Goal: Task Accomplishment & Management: Complete application form

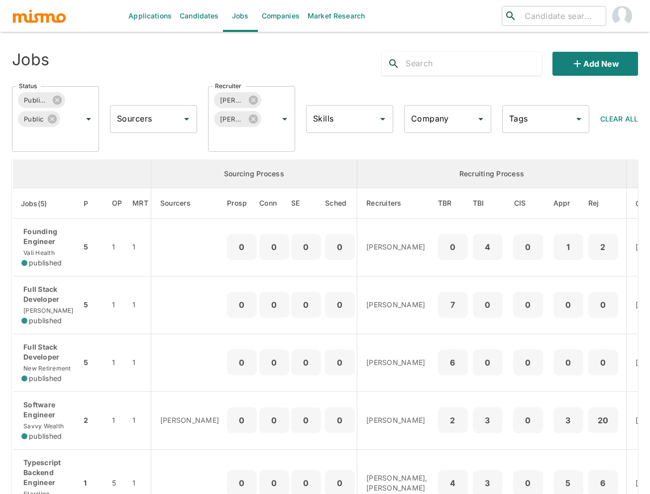
scroll to position [50, 0]
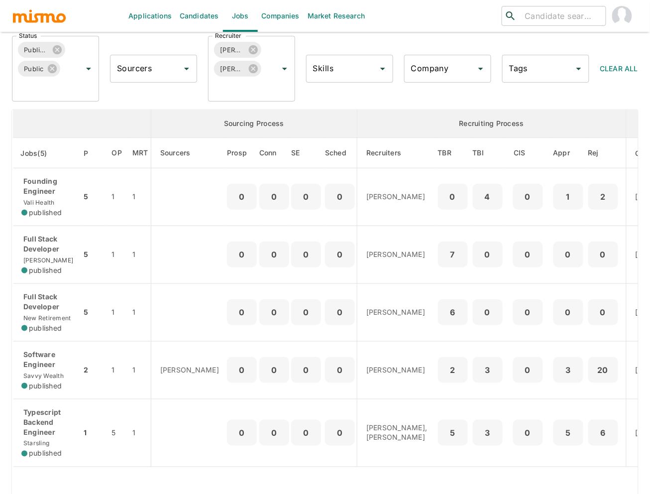
click at [438, 18] on div "​ ​" at bounding box center [533, 16] width 209 height 32
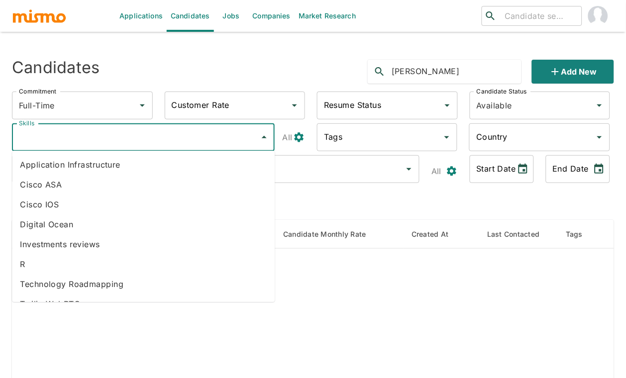
click at [169, 142] on input "Skills" at bounding box center [135, 137] width 239 height 19
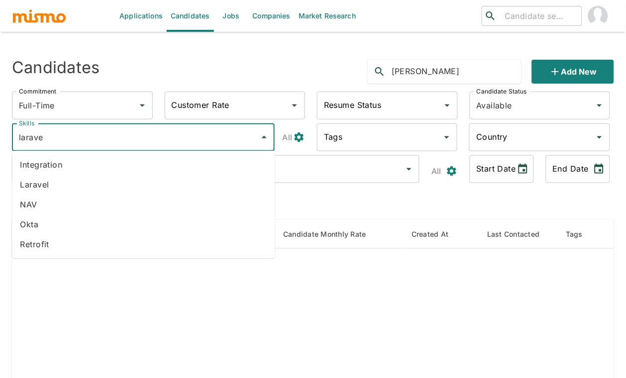
type input "laravel"
click at [139, 183] on li "Laravel" at bounding box center [143, 185] width 263 height 20
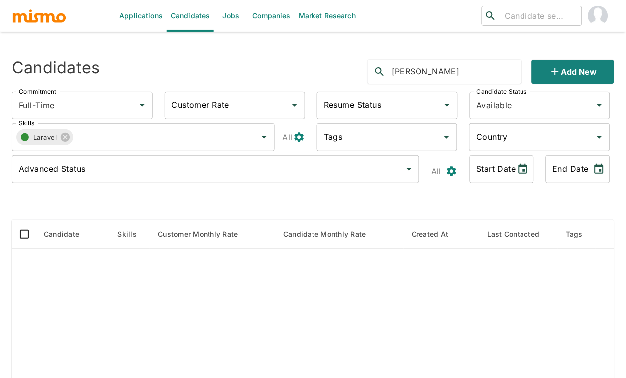
drag, startPoint x: 451, startPoint y: 69, endPoint x: 327, endPoint y: 62, distance: 124.1
click at [327, 62] on div "Candidates alan silva Add new" at bounding box center [309, 68] width 610 height 32
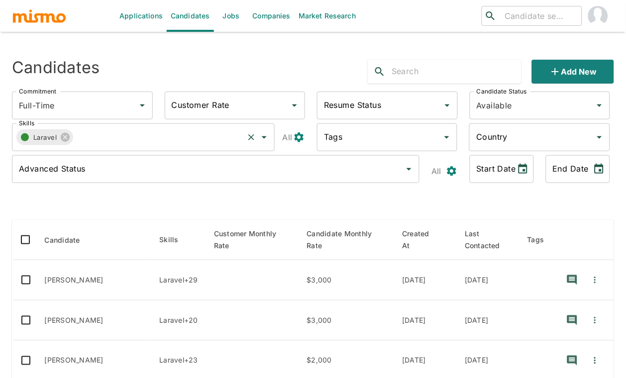
click at [160, 136] on input "Skills" at bounding box center [157, 137] width 169 height 19
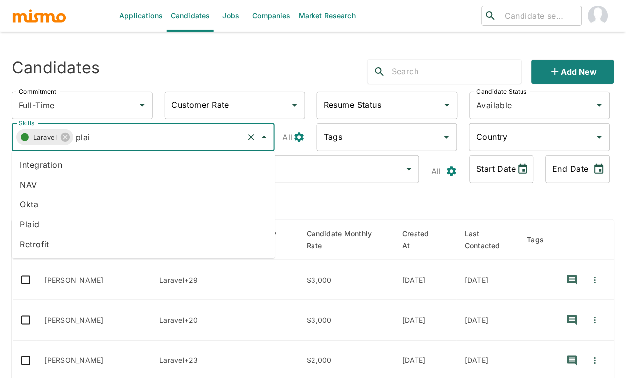
type input "plaid"
click at [88, 218] on li "Plaid" at bounding box center [143, 224] width 263 height 20
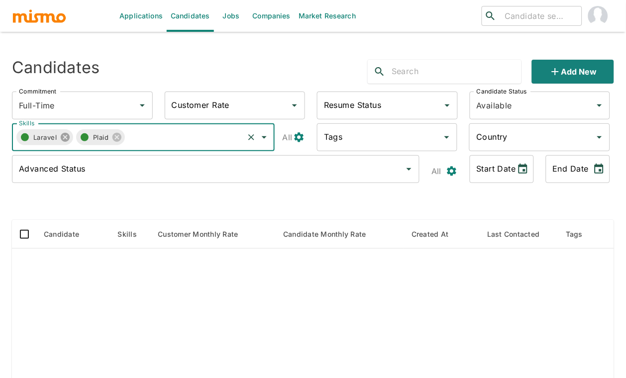
click at [67, 135] on icon at bounding box center [65, 137] width 11 height 11
click at [59, 136] on icon at bounding box center [57, 137] width 11 height 11
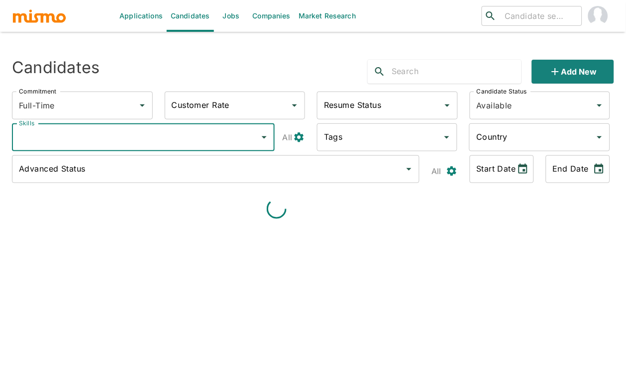
click at [97, 137] on input "Skills" at bounding box center [135, 137] width 239 height 19
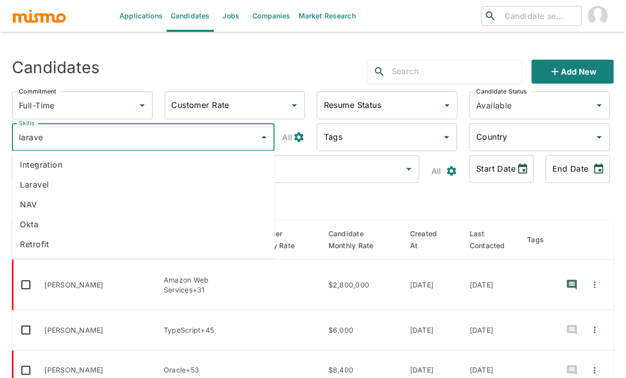
type input "laravel"
click at [74, 185] on li "Laravel" at bounding box center [143, 185] width 263 height 20
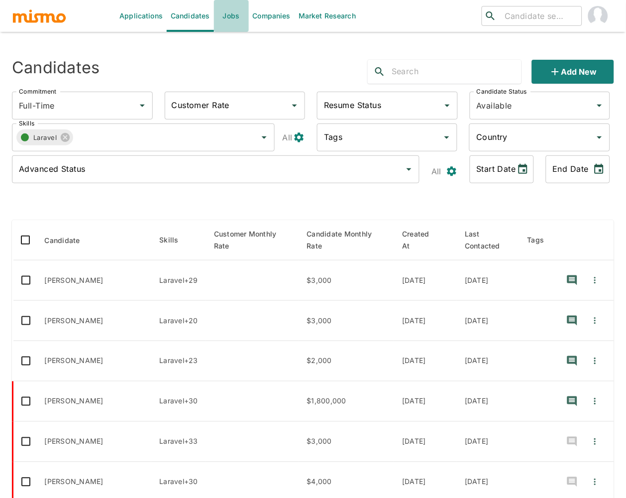
click at [235, 16] on link "Jobs" at bounding box center [231, 16] width 35 height 32
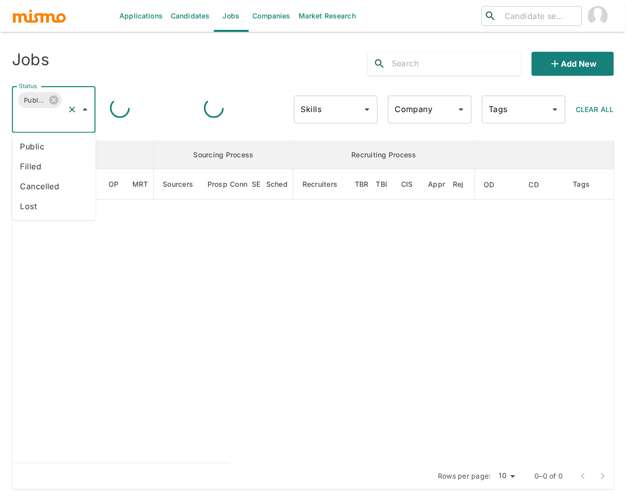
click at [47, 121] on input "Status" at bounding box center [39, 118] width 47 height 19
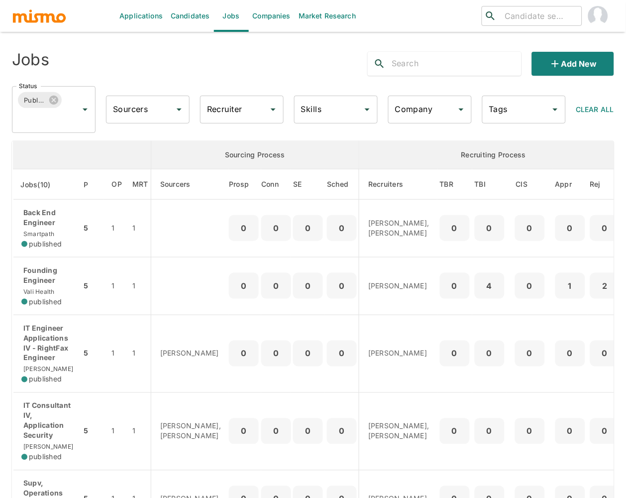
click at [35, 165] on th "enhanced table" at bounding box center [82, 155] width 138 height 28
click at [43, 129] on div "Published Status" at bounding box center [54, 109] width 84 height 47
click at [39, 165] on li "Filled" at bounding box center [54, 167] width 84 height 20
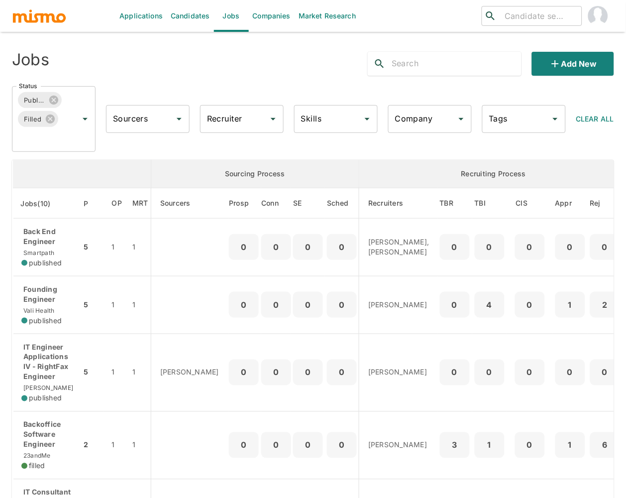
click at [58, 98] on icon at bounding box center [53, 100] width 11 height 11
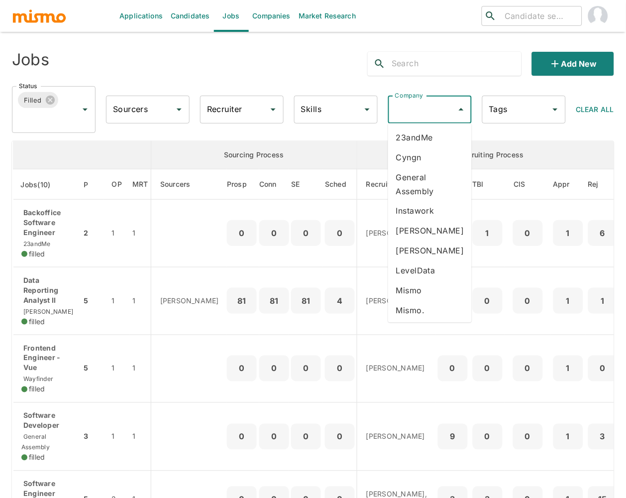
click at [419, 110] on input "Company" at bounding box center [423, 109] width 60 height 19
click at [413, 185] on li "General Assembly" at bounding box center [430, 184] width 84 height 34
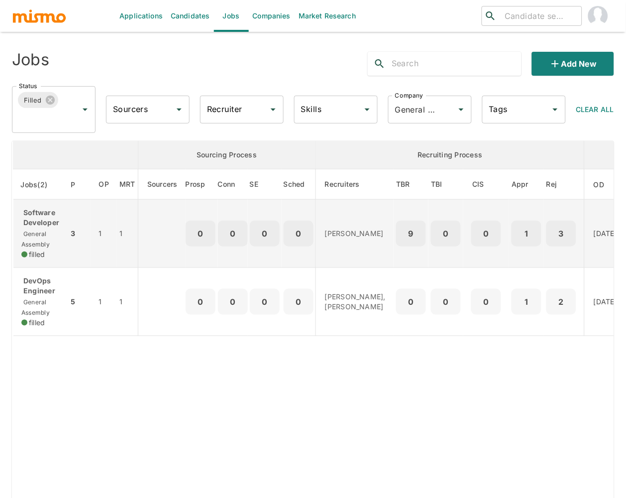
click at [47, 232] on div "Software Developer General Assembly filled" at bounding box center [40, 234] width 39 height 52
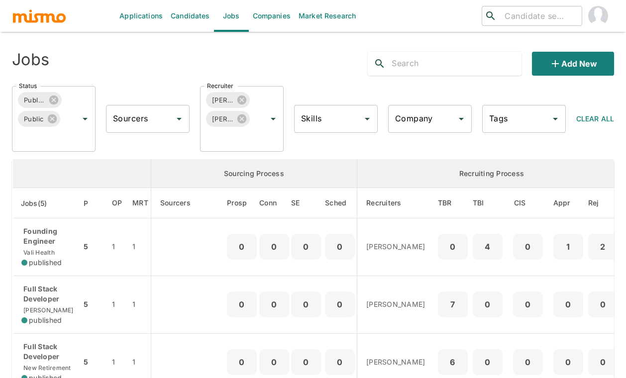
scroll to position [73, 0]
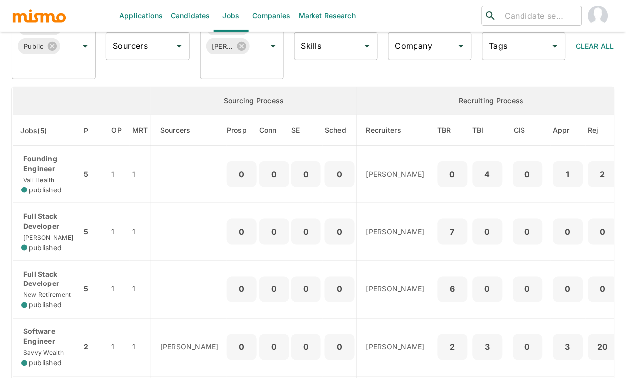
click at [261, 14] on link "Companies" at bounding box center [272, 16] width 46 height 32
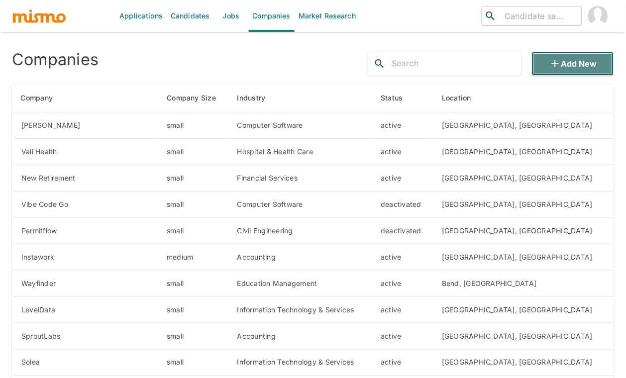
click at [566, 65] on button "Add new" at bounding box center [573, 64] width 82 height 24
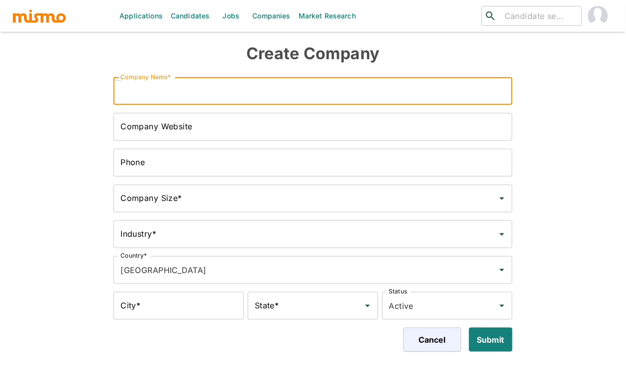
click at [258, 90] on input "Company Name*" at bounding box center [312, 91] width 399 height 28
type input "Smartpath"
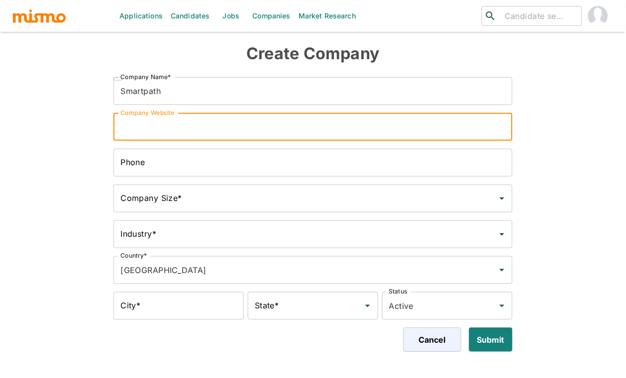
click at [217, 125] on input "Company Website" at bounding box center [312, 127] width 399 height 28
paste input "Andrii Mishchenko"
type input "Andrii Mishchenko"
drag, startPoint x: 209, startPoint y: 127, endPoint x: 37, endPoint y: 126, distance: 172.2
click at [37, 126] on div "Create Company ​ Company Name* Smartpath Company Name* Company Website Andrii M…" at bounding box center [309, 194] width 610 height 316
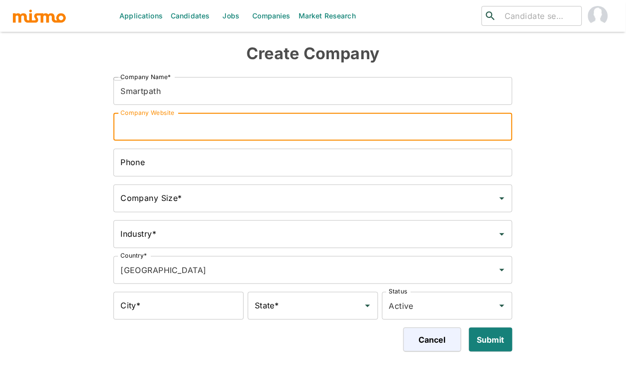
click at [256, 129] on input "Company Website" at bounding box center [312, 127] width 399 height 28
paste input "https://www.joinsmartpath.com/"
drag, startPoint x: 187, startPoint y: 127, endPoint x: 172, endPoint y: 127, distance: 15.4
click at [172, 127] on input "https://www.joinsmartpath.com/" at bounding box center [312, 127] width 399 height 28
type input "https://www.joinsmartpath.com/"
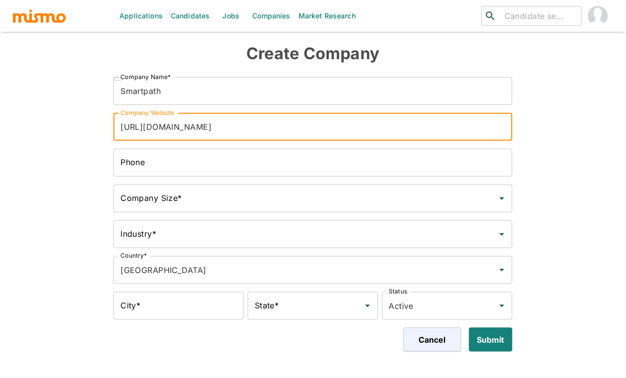
click at [219, 194] on input "Company Size*" at bounding box center [305, 198] width 375 height 19
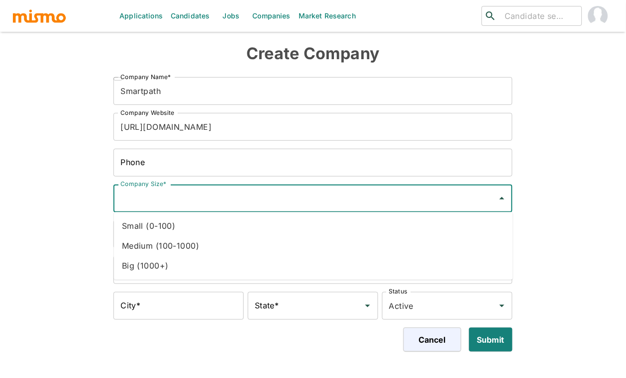
click at [208, 228] on li "Small (0-100)" at bounding box center [313, 226] width 399 height 20
type input "Small (0-100)"
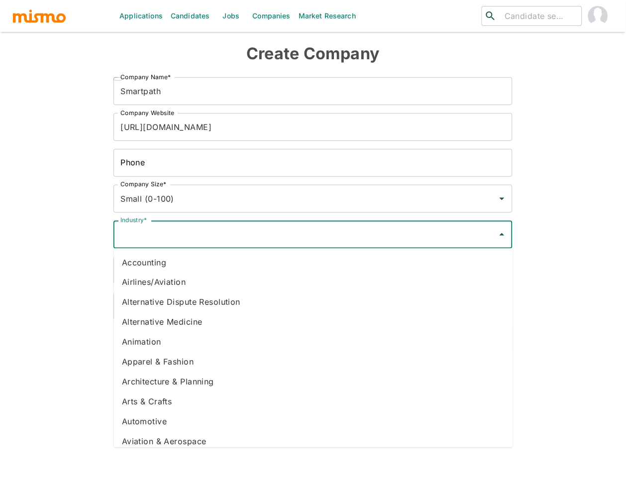
click at [279, 237] on input "Industry*" at bounding box center [305, 234] width 375 height 19
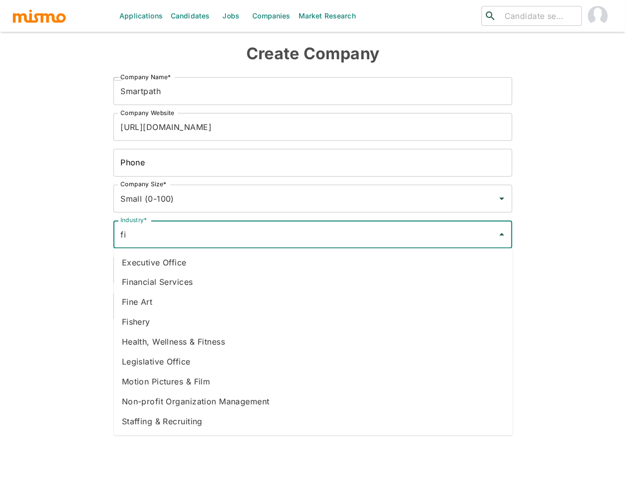
click at [198, 286] on li "Financial Services" at bounding box center [313, 282] width 399 height 20
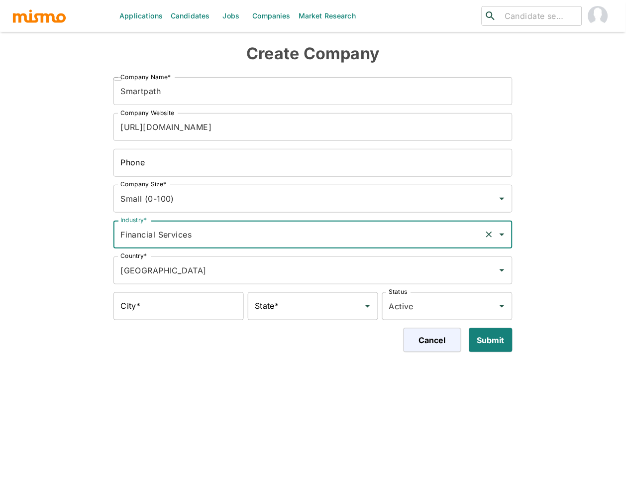
type input "Financial Services"
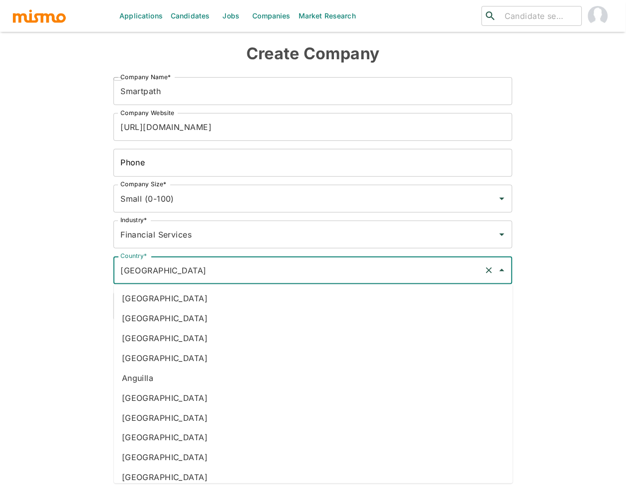
click at [257, 268] on input "United States of America" at bounding box center [299, 270] width 362 height 19
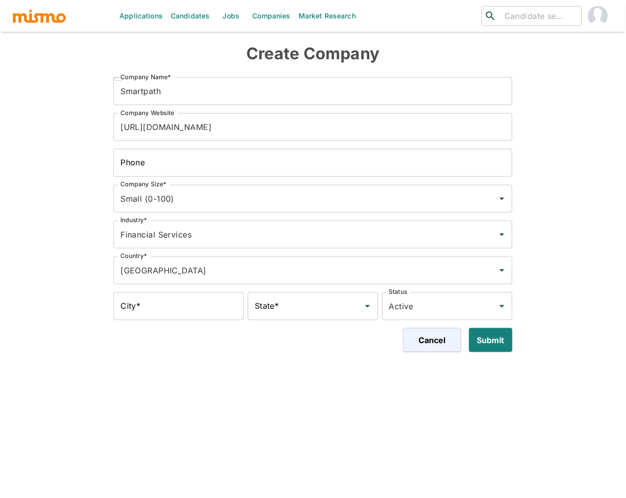
click at [60, 290] on div "Create Company ​ Company Name* Smartpath Company Name* Company Website https://…" at bounding box center [309, 194] width 610 height 316
click at [188, 309] on input "City*" at bounding box center [178, 306] width 130 height 28
type input "Atlanta"
click at [314, 311] on input "State*" at bounding box center [305, 306] width 106 height 19
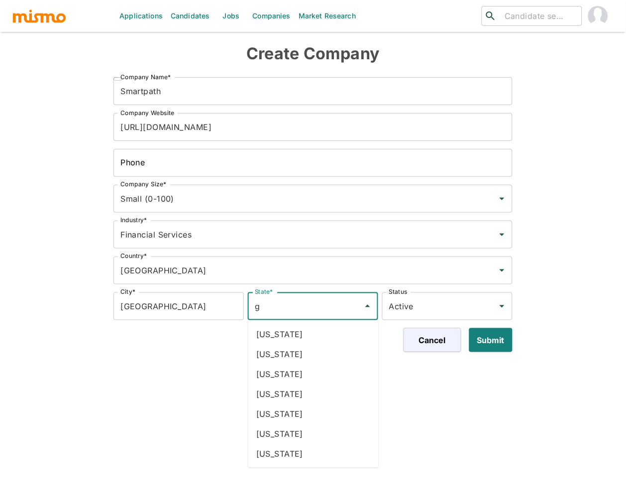
click at [282, 340] on li "Georgia" at bounding box center [313, 334] width 130 height 20
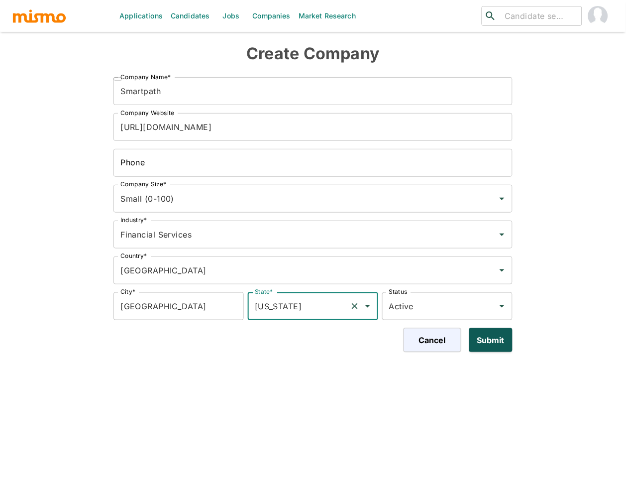
type input "Georgia"
click at [496, 340] on button "Submit" at bounding box center [488, 340] width 47 height 24
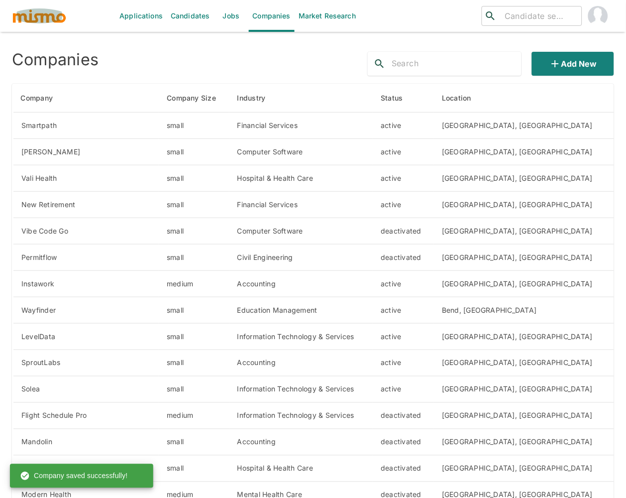
click at [55, 17] on img "button" at bounding box center [39, 15] width 55 height 15
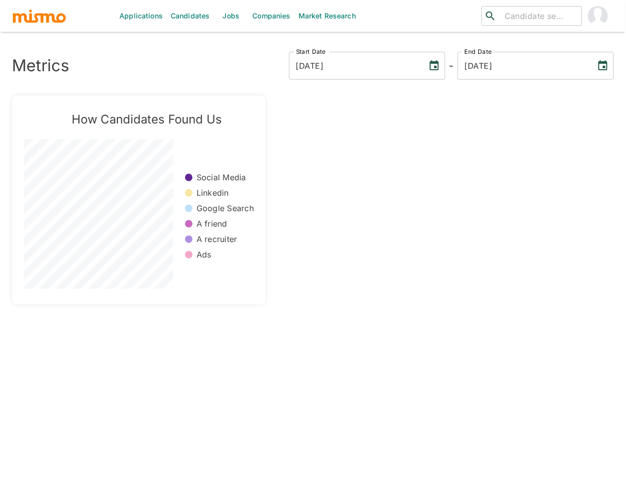
click at [605, 17] on img "account of current user" at bounding box center [598, 16] width 20 height 20
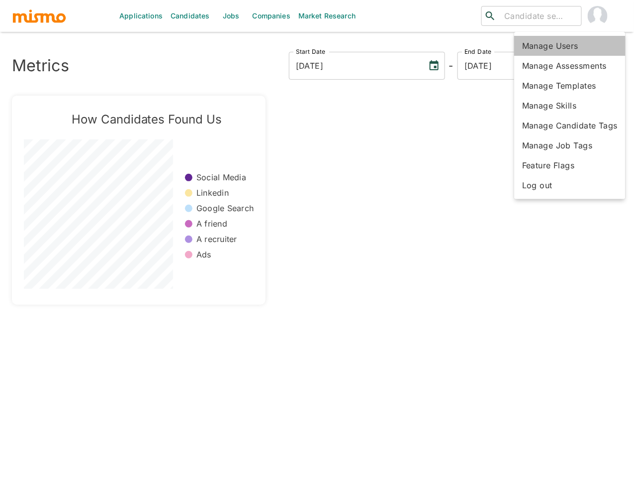
click at [569, 48] on li "Manage Users" at bounding box center [570, 46] width 111 height 20
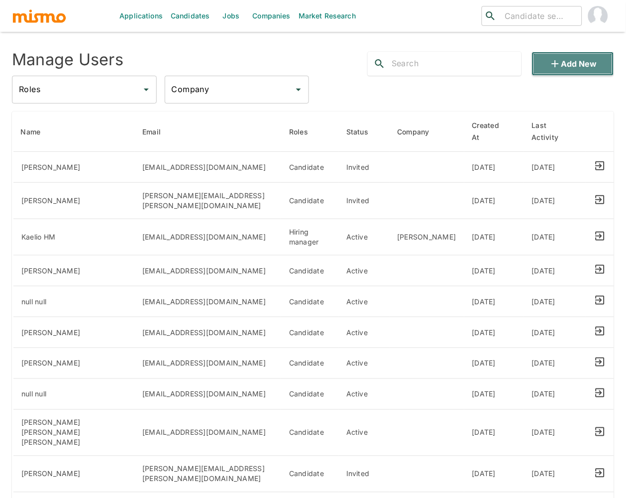
click at [602, 67] on button "Add new" at bounding box center [573, 64] width 82 height 24
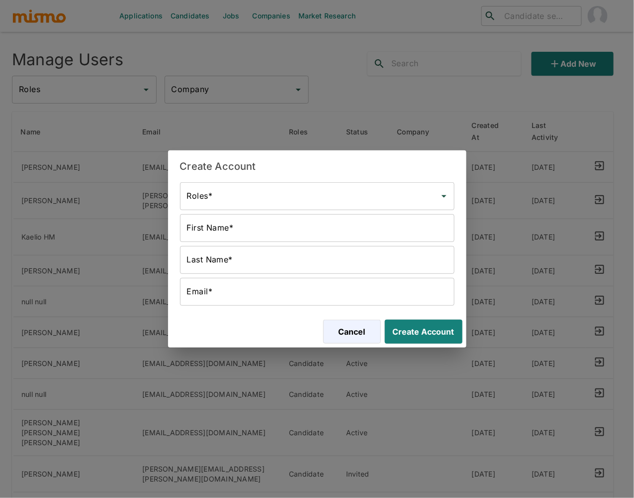
click at [246, 203] on input "Roles*" at bounding box center [310, 196] width 251 height 19
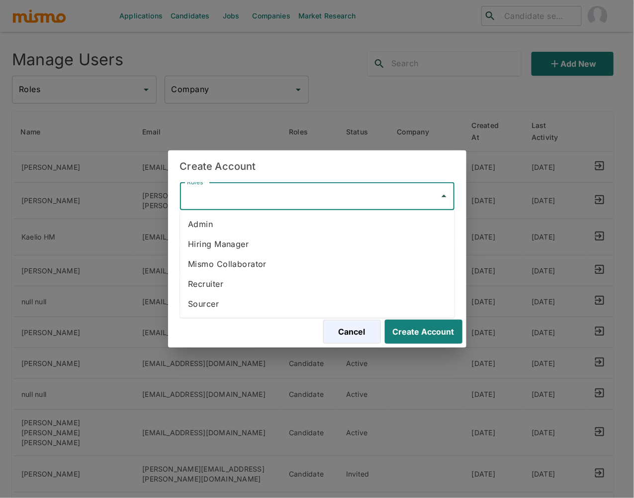
click at [236, 250] on li "Hiring Manager" at bounding box center [317, 244] width 275 height 20
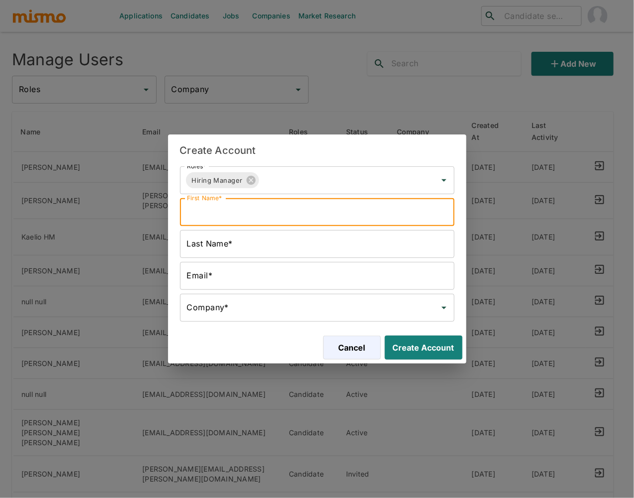
click at [261, 204] on input "First Name*" at bounding box center [317, 212] width 275 height 28
type input "Jinal"
click at [224, 245] on input "Last Name*" at bounding box center [317, 244] width 275 height 28
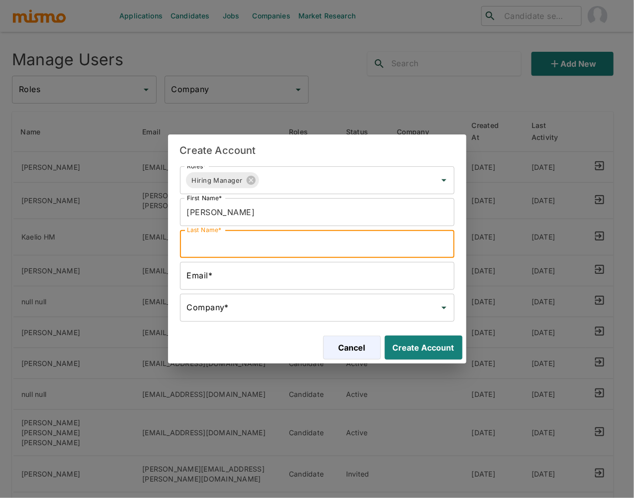
type input "Jhaveri"
click at [234, 279] on input "Email*" at bounding box center [317, 276] width 275 height 28
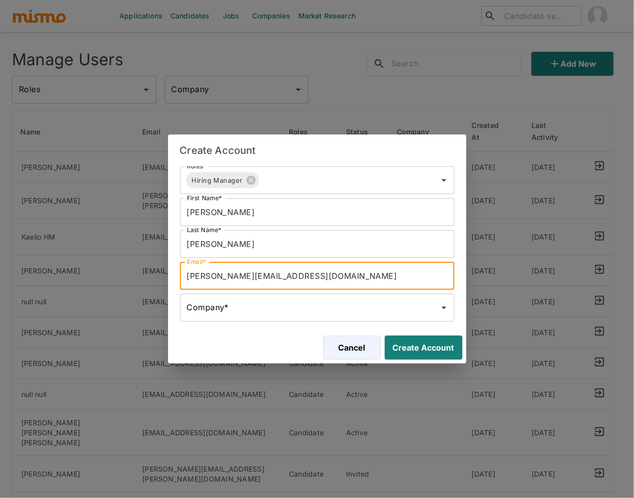
click at [204, 274] on input "carmen@mismo.team" at bounding box center [317, 276] width 275 height 28
type input "HM-Jinal@mail.com"
click at [264, 304] on input "Company*" at bounding box center [310, 307] width 251 height 19
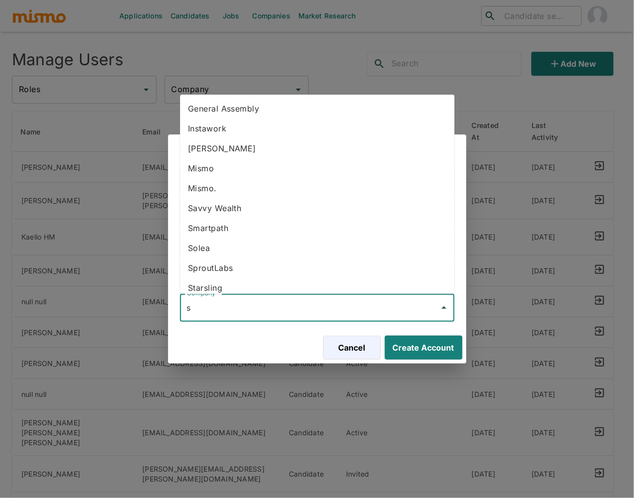
click at [200, 226] on li "Smartpath" at bounding box center [317, 228] width 275 height 20
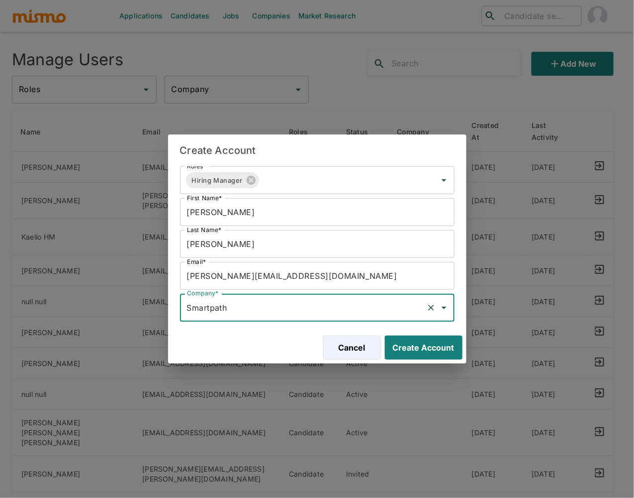
type input "Smartpath"
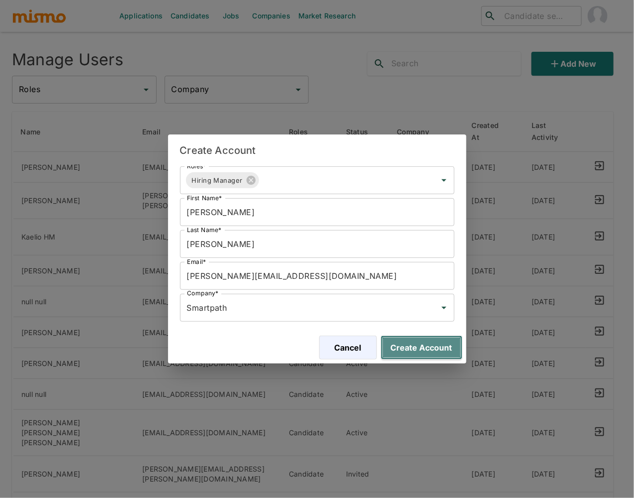
click at [430, 347] on button "Create Account" at bounding box center [422, 347] width 82 height 24
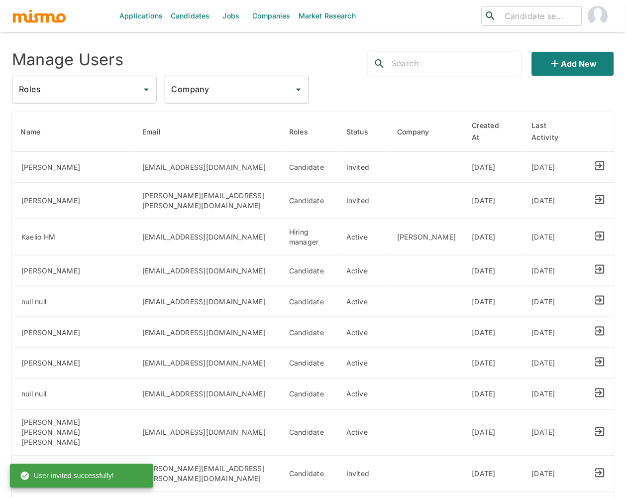
click at [38, 11] on img "button" at bounding box center [39, 15] width 55 height 15
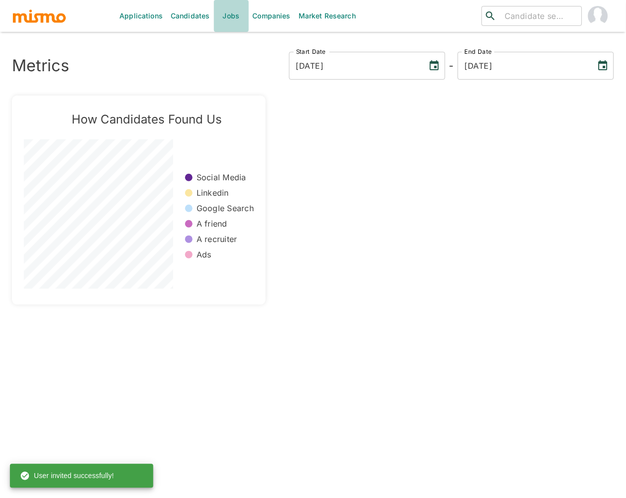
click at [230, 17] on link "Jobs" at bounding box center [231, 16] width 35 height 32
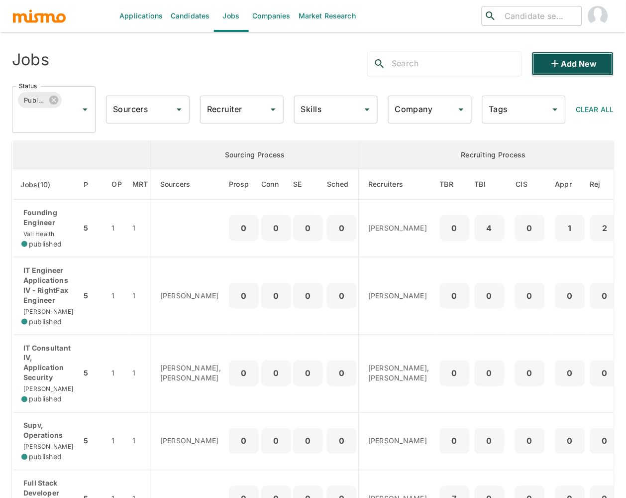
click at [549, 66] on icon "button" at bounding box center [555, 64] width 12 height 12
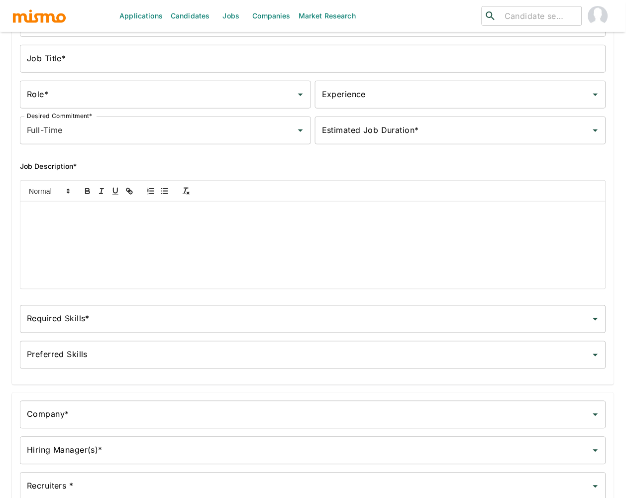
scroll to position [81, 0]
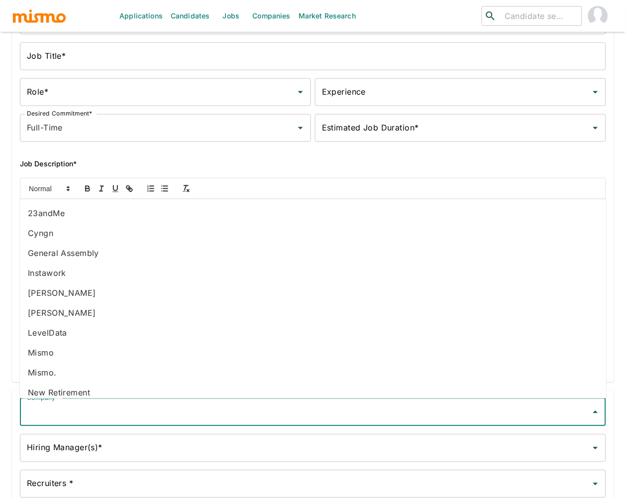
click at [140, 378] on input "Company*" at bounding box center [305, 412] width 562 height 19
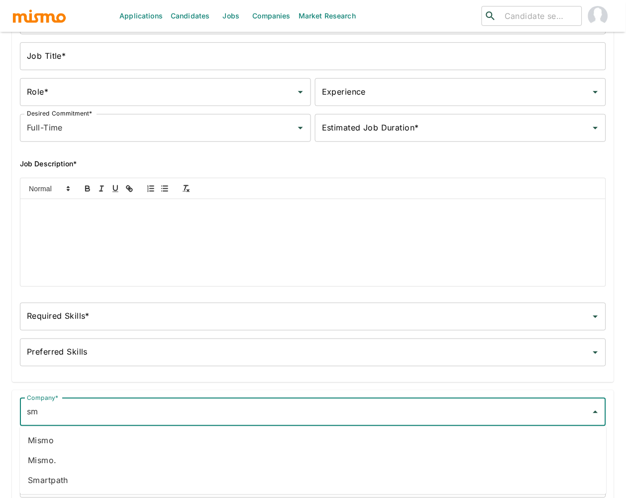
click at [75, 378] on li "Smartpath" at bounding box center [313, 480] width 587 height 20
type input "Smartpath"
click at [120, 378] on input "Hiring Manager(s)*" at bounding box center [305, 447] width 562 height 19
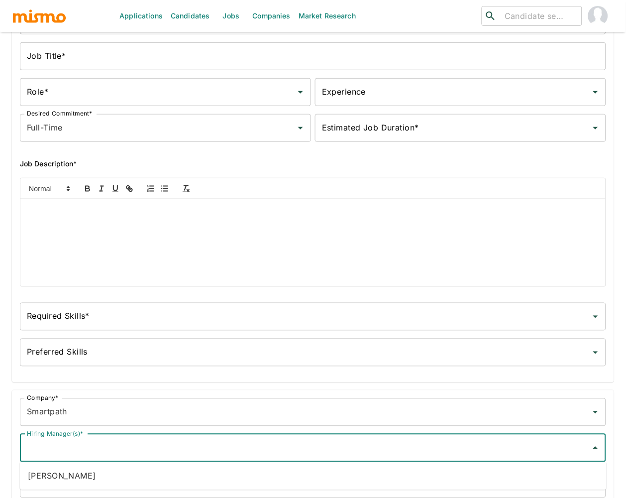
click at [92, 378] on li "Jinal Jhaveri" at bounding box center [313, 476] width 587 height 20
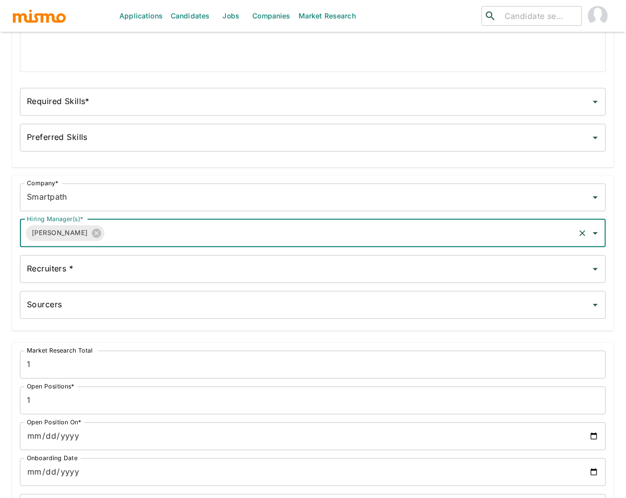
click at [104, 264] on input "Recruiters *" at bounding box center [305, 269] width 562 height 19
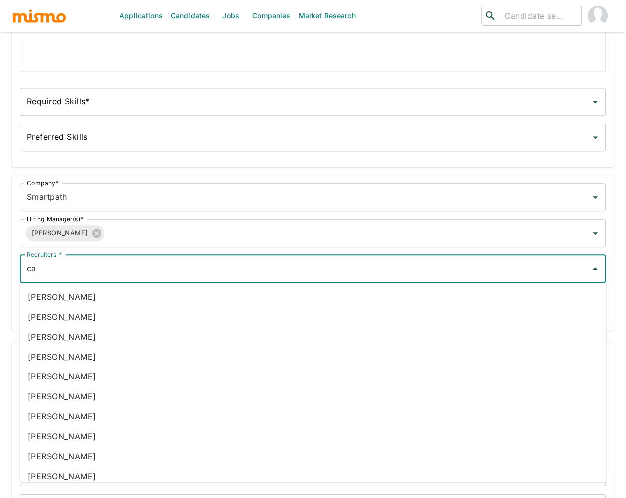
type input "car"
click at [102, 361] on li "Carmen Vilachá" at bounding box center [313, 357] width 587 height 20
type input "luj"
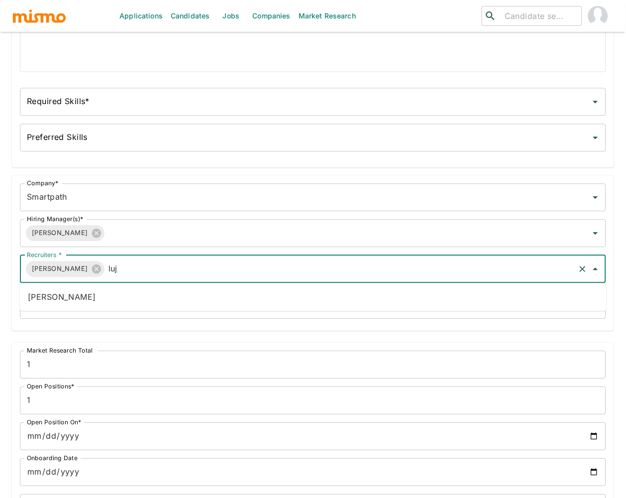
click at [130, 303] on li "Maria Lujan Ciommo" at bounding box center [313, 297] width 587 height 20
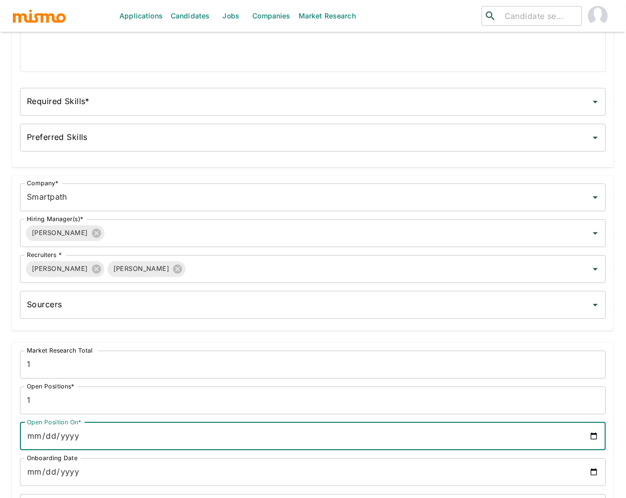
click at [594, 378] on input "Open Position On*" at bounding box center [313, 436] width 586 height 28
type input "2025-10-02"
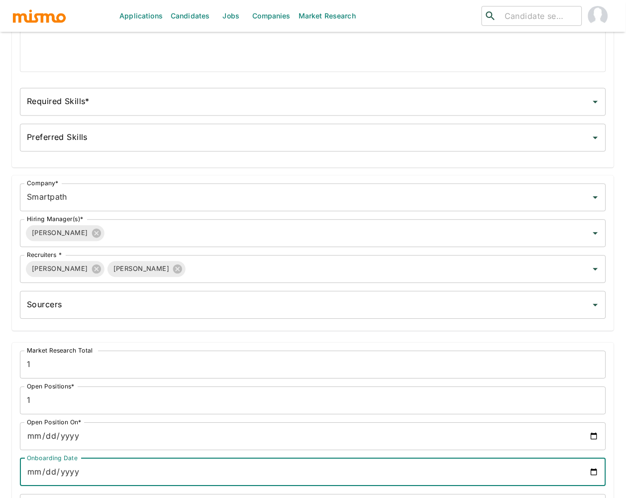
click at [598, 378] on input "Onboarding Date" at bounding box center [313, 472] width 586 height 28
type input "2025-10-02"
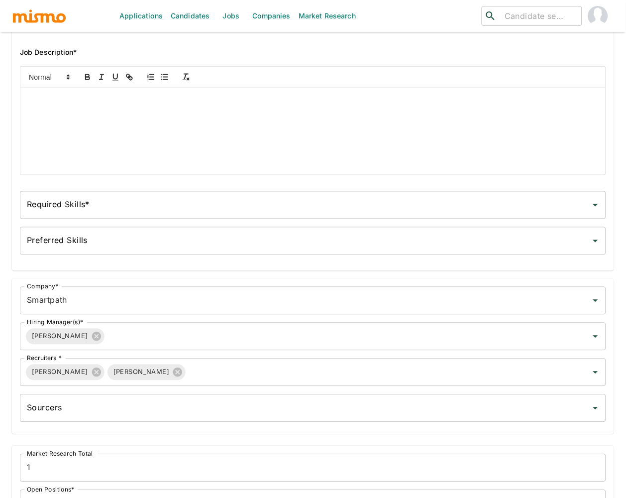
scroll to position [192, 0]
click at [122, 209] on input "Required Skills*" at bounding box center [305, 206] width 562 height 19
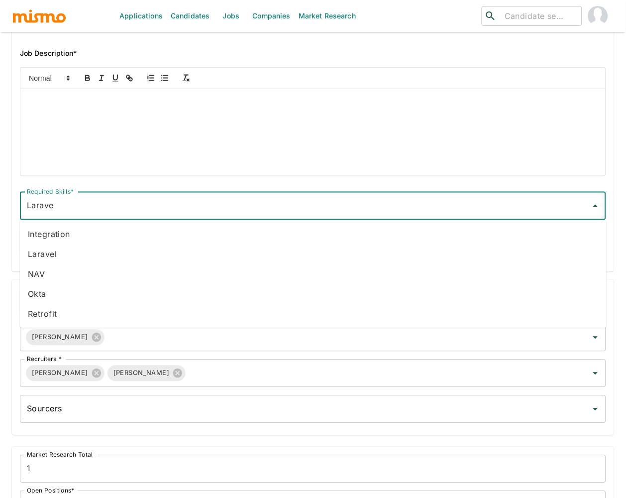
type input "Laravel"
click at [49, 253] on li "Laravel" at bounding box center [313, 254] width 587 height 20
type input "plaid"
click at [80, 236] on li "Plaid" at bounding box center [313, 234] width 587 height 20
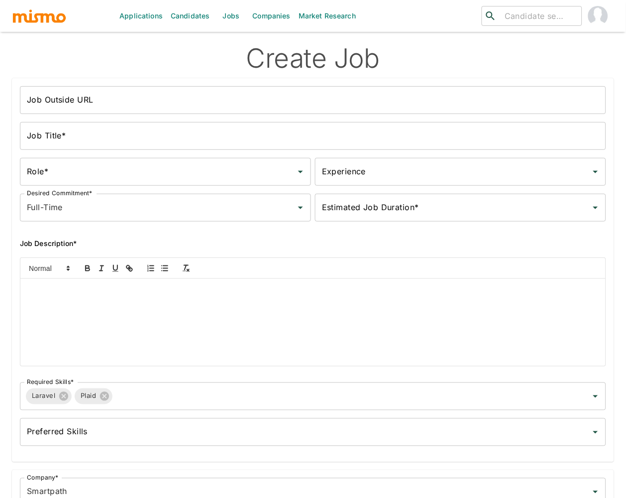
scroll to position [0, 0]
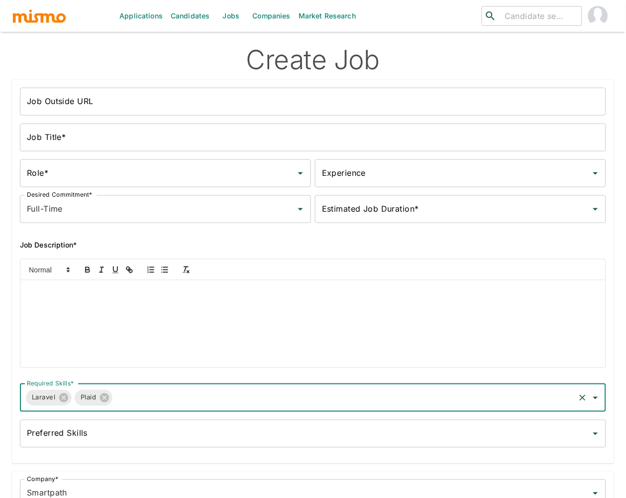
click at [126, 142] on input "Job Title*" at bounding box center [313, 137] width 586 height 28
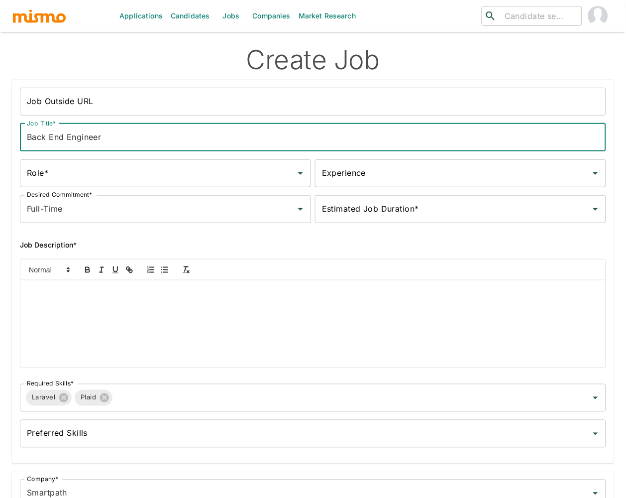
type input "Back End Engineer"
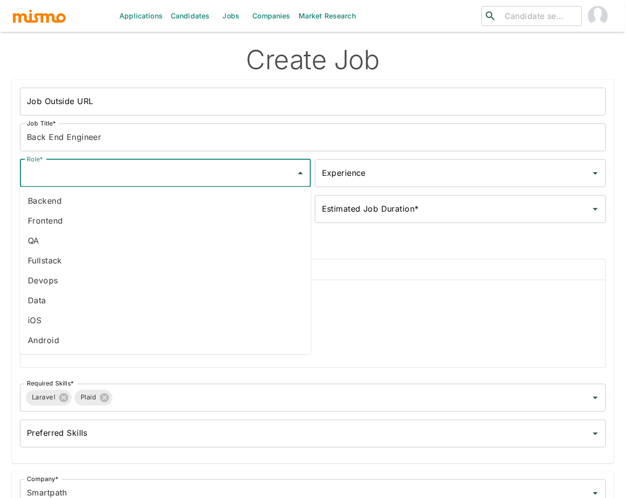
click at [114, 180] on input "Role*" at bounding box center [157, 173] width 267 height 19
click at [94, 201] on li "Backend" at bounding box center [165, 201] width 291 height 20
type input "Backend"
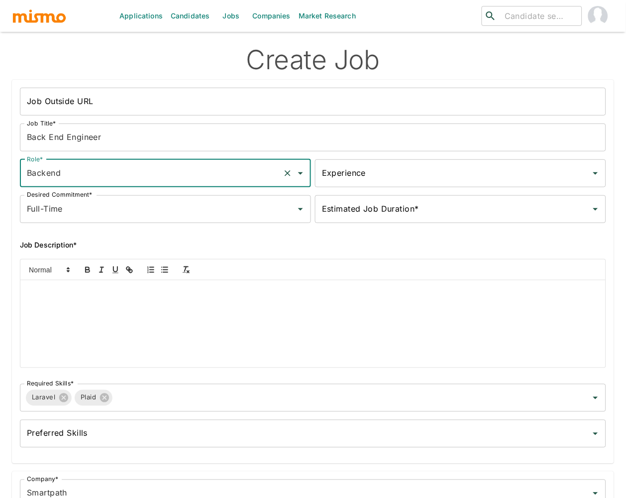
click at [450, 177] on input "Experience" at bounding box center [452, 173] width 267 height 19
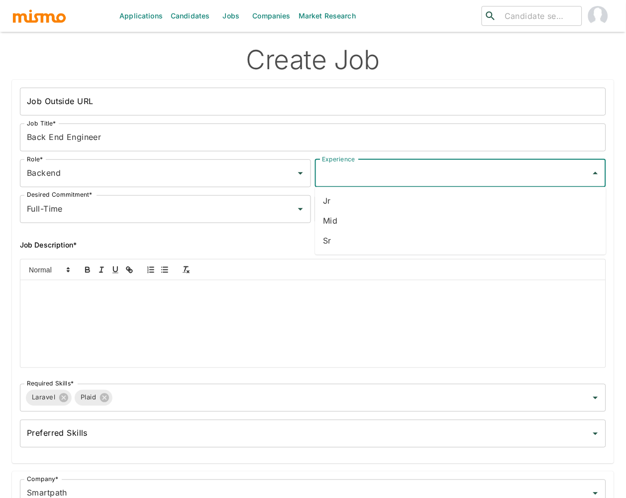
click at [359, 242] on li "Sr" at bounding box center [460, 241] width 291 height 20
type input "Sr"
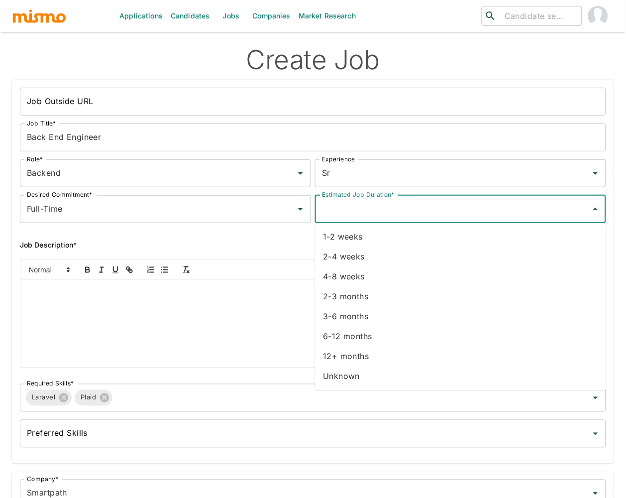
click at [550, 209] on input "Estimated Job Duration*" at bounding box center [452, 209] width 267 height 19
click at [387, 354] on li "12+ months" at bounding box center [460, 356] width 291 height 20
type input "12+ months"
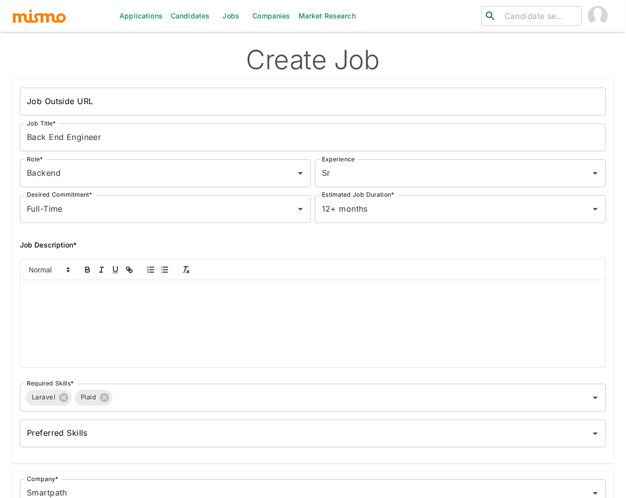
click at [211, 322] on div at bounding box center [312, 323] width 585 height 87
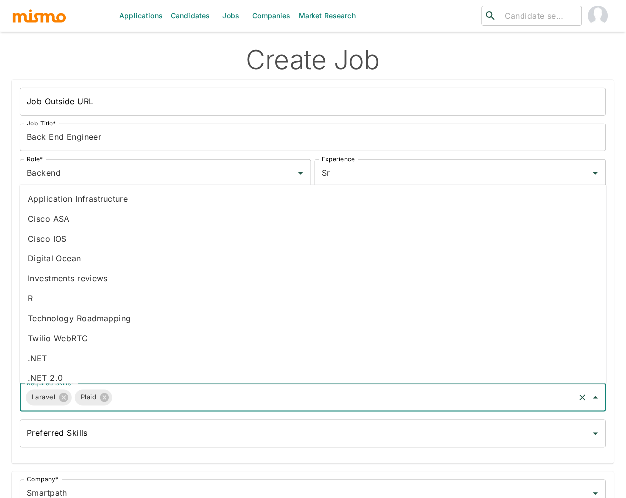
click at [188, 378] on input "Required Skills*" at bounding box center [344, 397] width 460 height 19
type input "PHP"
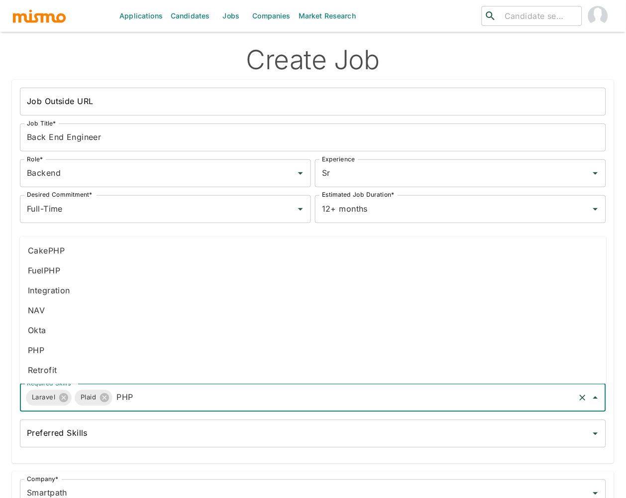
click at [68, 348] on li "PHP" at bounding box center [313, 350] width 587 height 20
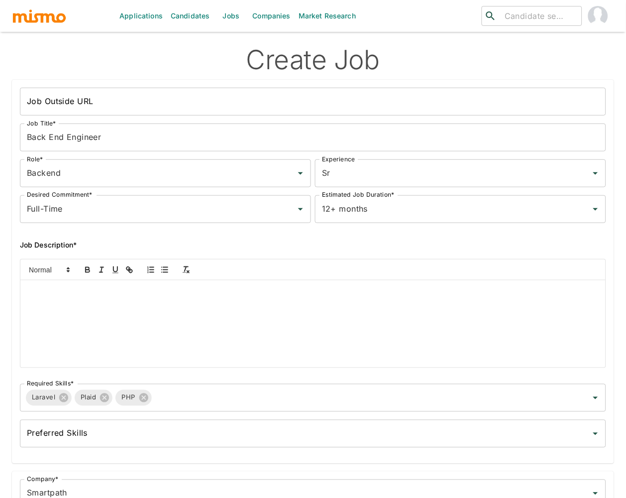
click at [98, 298] on div at bounding box center [312, 323] width 585 height 87
drag, startPoint x: 567, startPoint y: 341, endPoint x: 594, endPoint y: 348, distance: 27.2
click at [594, 348] on div "ole: Backend engineer role 3:37 skills: Laravel and Plaid" at bounding box center [312, 323] width 585 height 87
click at [45, 345] on p at bounding box center [313, 344] width 570 height 11
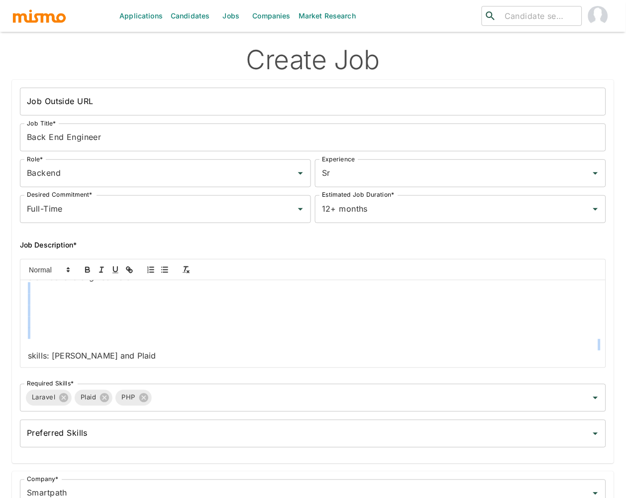
scroll to position [0, 0]
drag, startPoint x: 27, startPoint y: 356, endPoint x: 29, endPoint y: 303, distance: 53.3
click at [29, 303] on div "ole: Backend engineer role skills: Laravel and Plaid" at bounding box center [312, 323] width 585 height 87
click at [28, 292] on p "ole: Backend engineer role" at bounding box center [313, 291] width 570 height 11
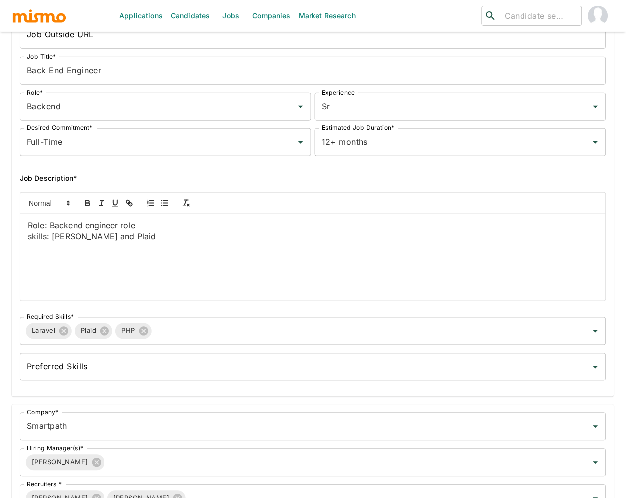
scroll to position [71, 0]
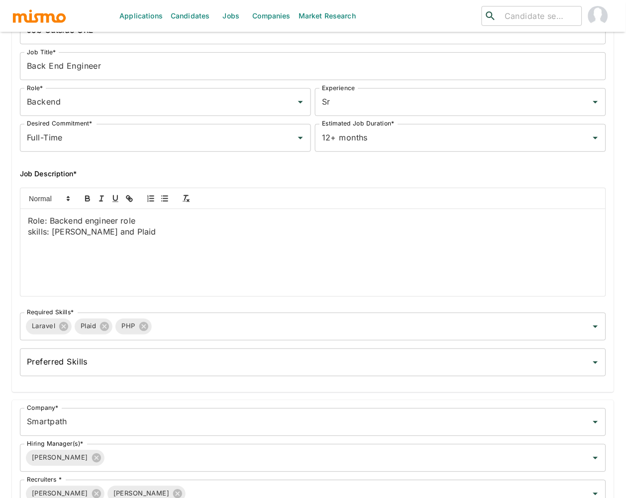
click at [125, 218] on p "Role: Backend engineer role" at bounding box center [313, 220] width 570 height 11
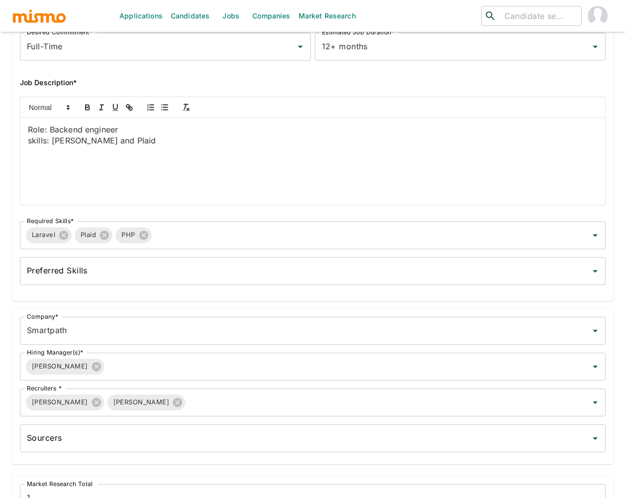
scroll to position [458, 0]
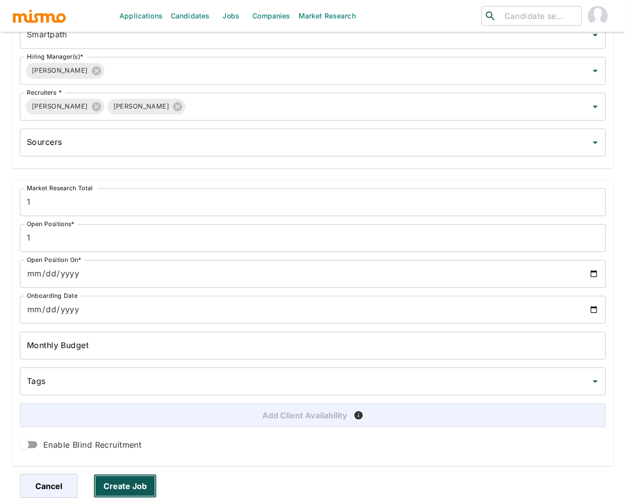
click at [126, 378] on button "Create Job" at bounding box center [125, 486] width 63 height 24
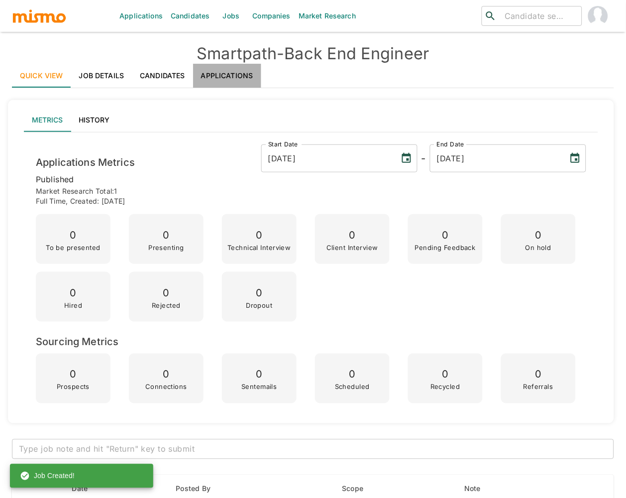
click at [235, 79] on link "Applications" at bounding box center [227, 76] width 68 height 24
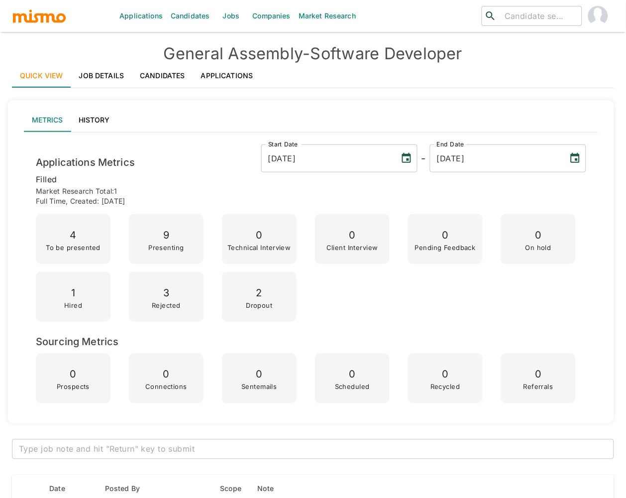
click at [233, 72] on link "Applications" at bounding box center [227, 76] width 68 height 24
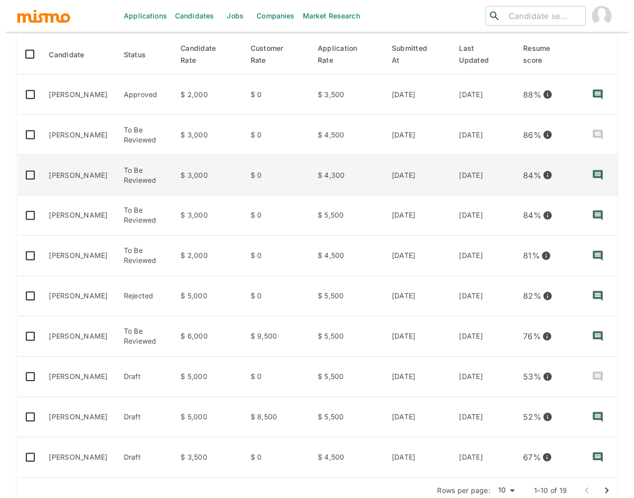
scroll to position [172, 0]
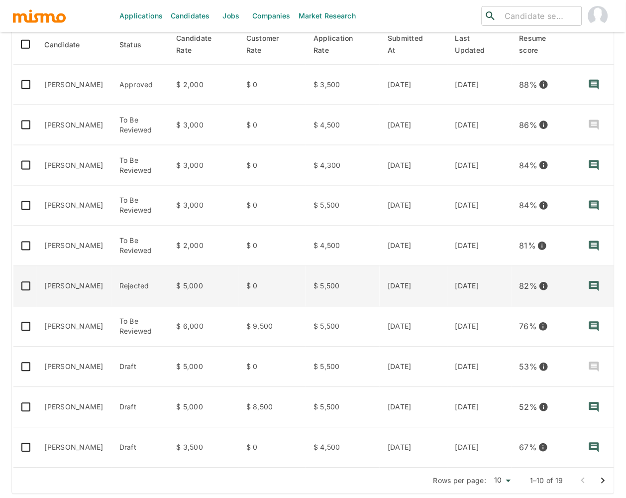
click at [70, 285] on td "Erick Blangino" at bounding box center [74, 286] width 75 height 40
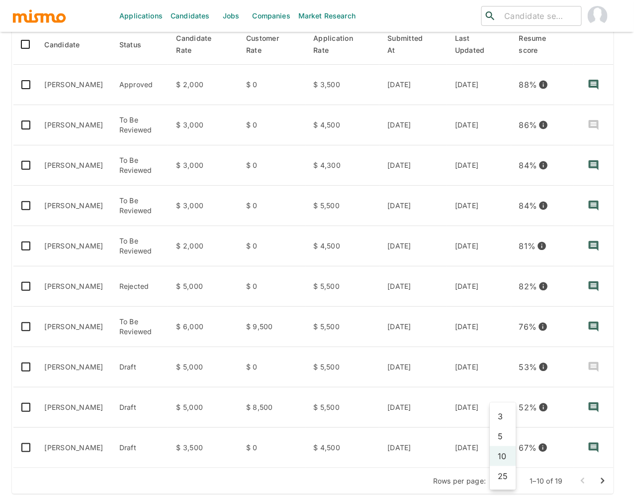
click at [507, 349] on body "Applications Candidates Jobs Companies Market Research ​ ​ General Assembly - S…" at bounding box center [317, 89] width 634 height 522
click at [504, 478] on li "25" at bounding box center [503, 476] width 26 height 20
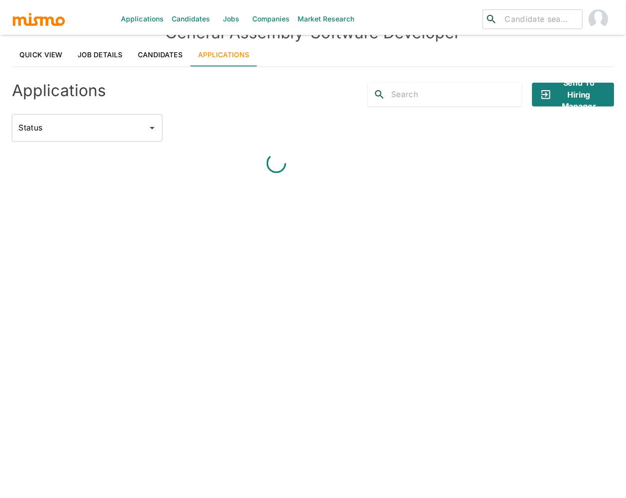
scroll to position [23, 0]
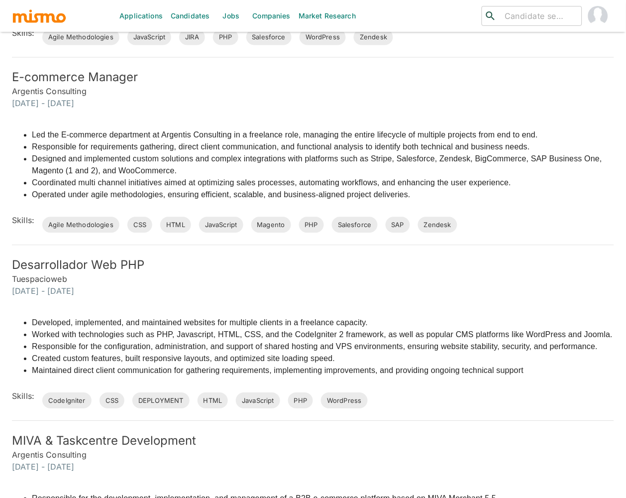
scroll to position [1094, 0]
